Goal: Transaction & Acquisition: Purchase product/service

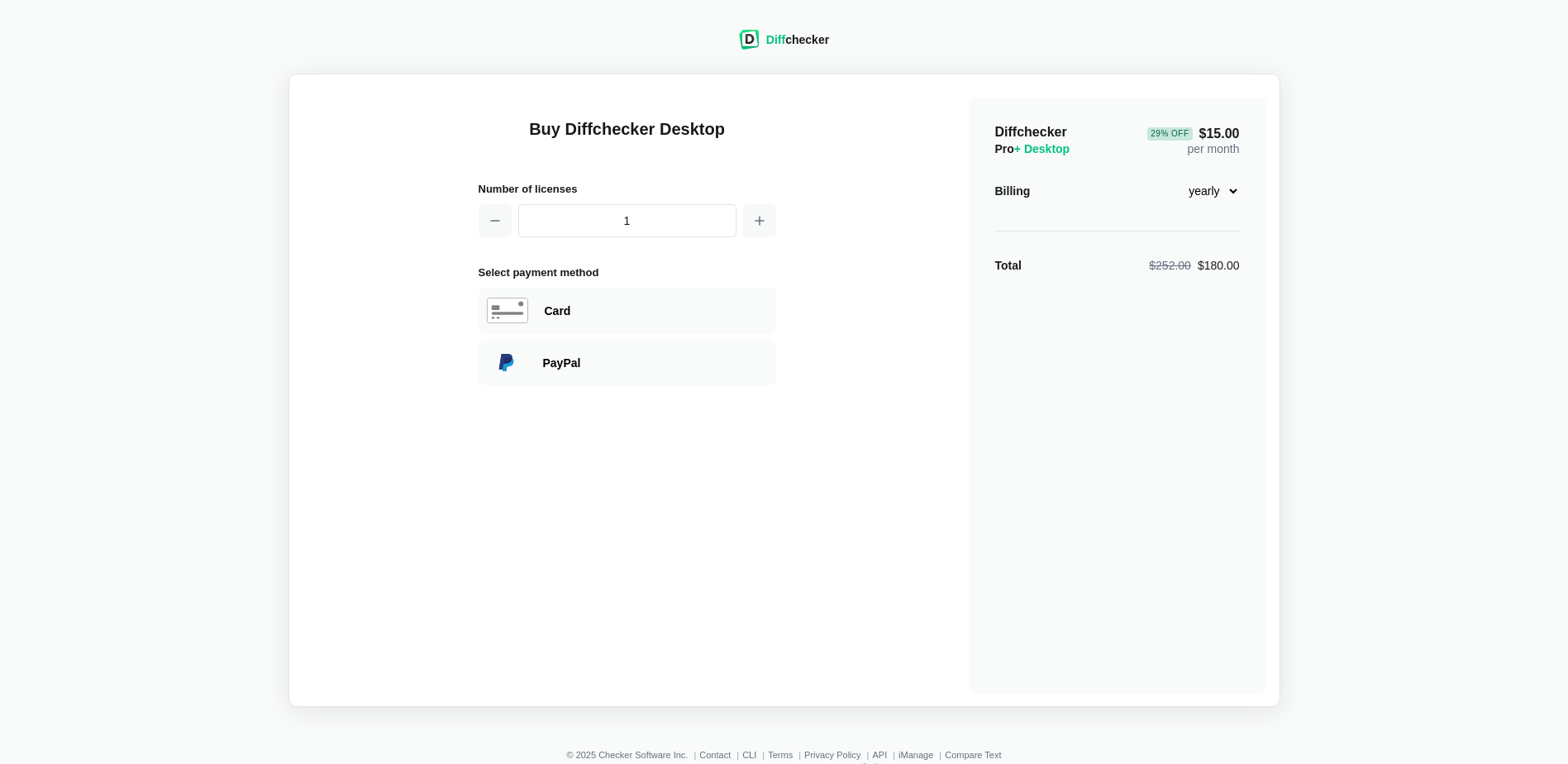
click at [1233, 191] on select "monthly yearly" at bounding box center [1205, 191] width 71 height 28
click at [1362, 202] on div "Diff checker Buy Diffchecker Desktop Number of licenses 1 Select payment method…" at bounding box center [784, 359] width 1548 height 697
click at [761, 222] on icon "button" at bounding box center [760, 221] width 13 height 13
click at [495, 222] on icon "button" at bounding box center [495, 221] width 13 height 13
click at [764, 222] on icon "button" at bounding box center [760, 221] width 13 height 13
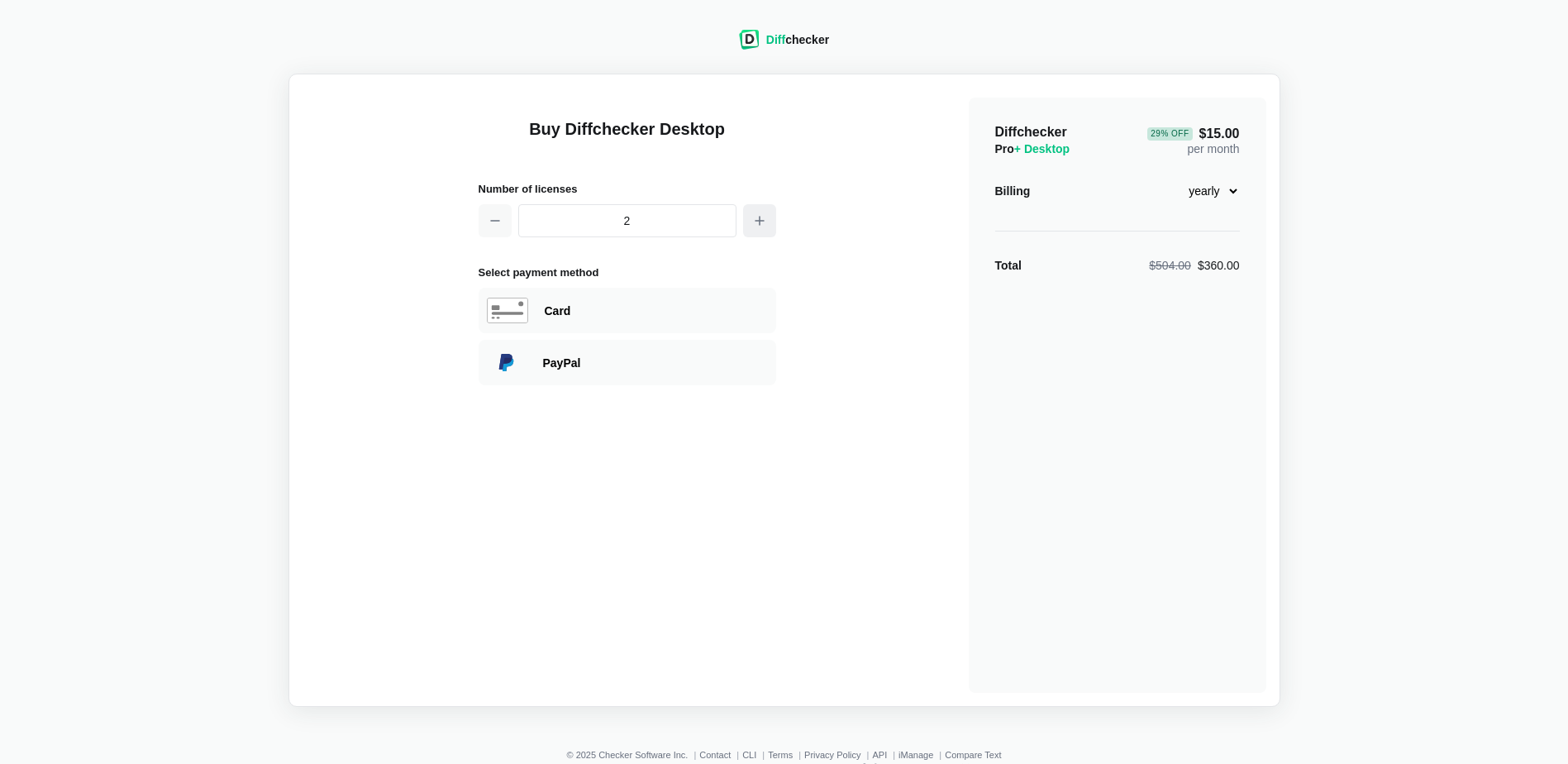
click at [764, 222] on icon "button" at bounding box center [760, 221] width 13 height 13
click at [499, 224] on icon "button" at bounding box center [495, 221] width 13 height 13
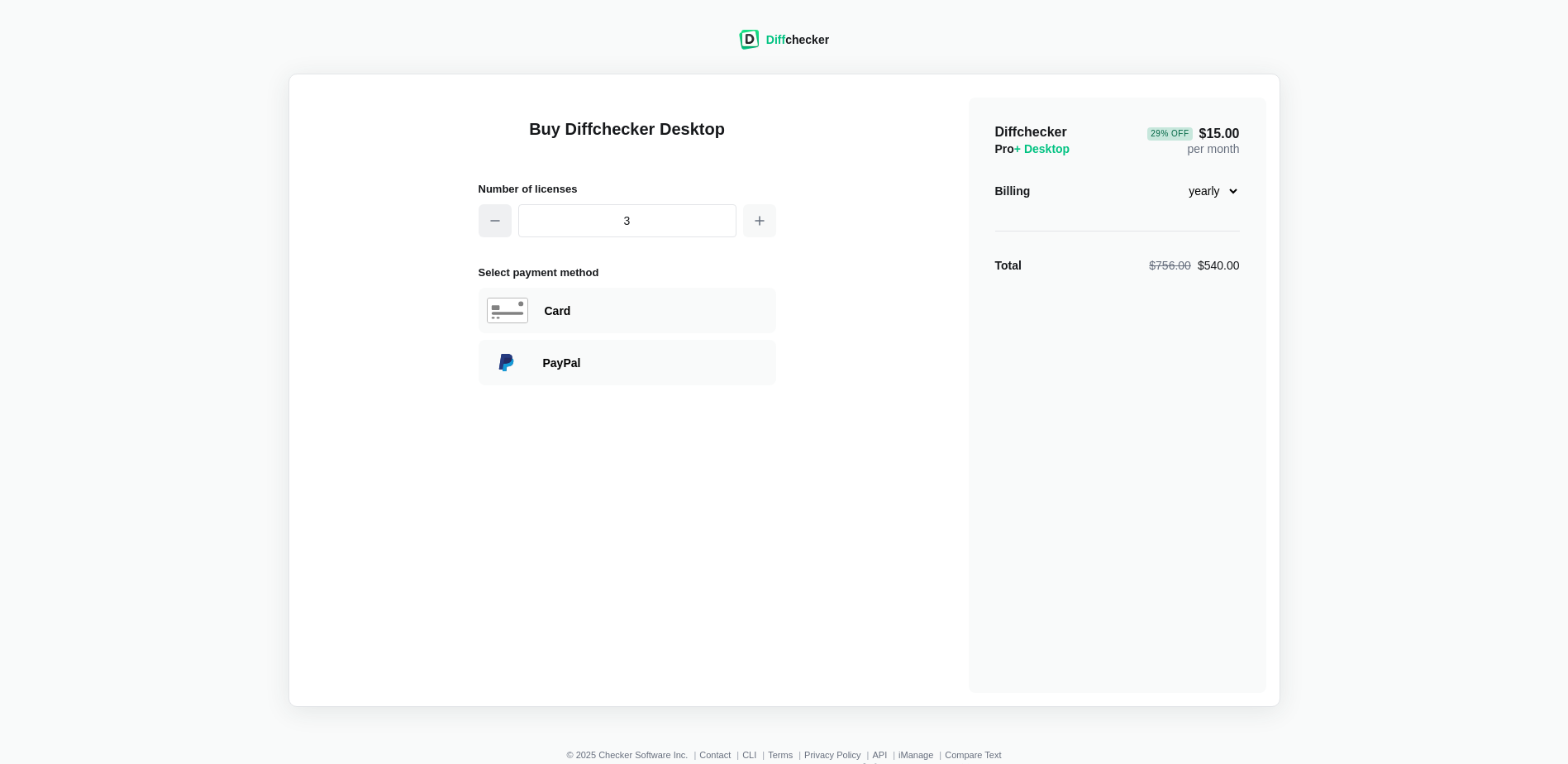
click at [499, 224] on icon "button" at bounding box center [495, 221] width 13 height 13
click at [499, 223] on icon "button" at bounding box center [495, 221] width 13 height 13
type input "1"
click at [499, 223] on icon "button" at bounding box center [495, 221] width 13 height 13
click at [1389, 334] on div "Diff checker Buy Diffchecker Desktop Number of licenses 1 Select payment method…" at bounding box center [784, 359] width 1548 height 697
